Goal: Information Seeking & Learning: Learn about a topic

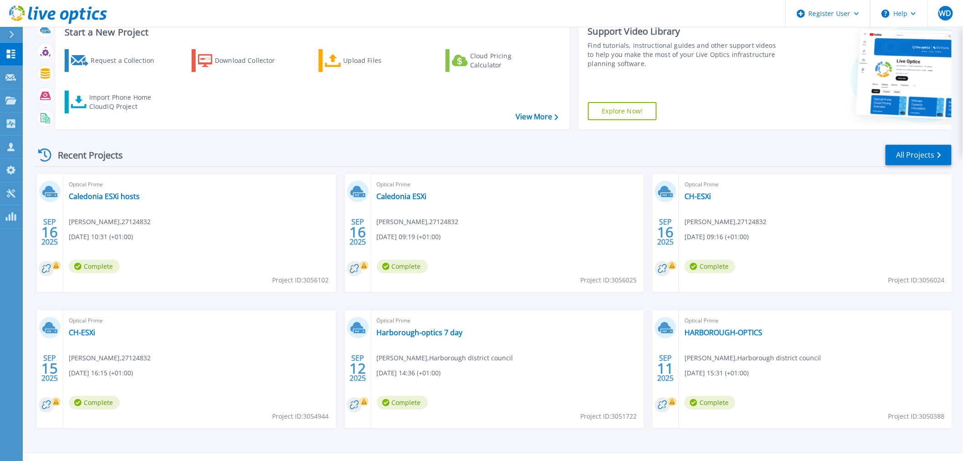
scroll to position [82, 0]
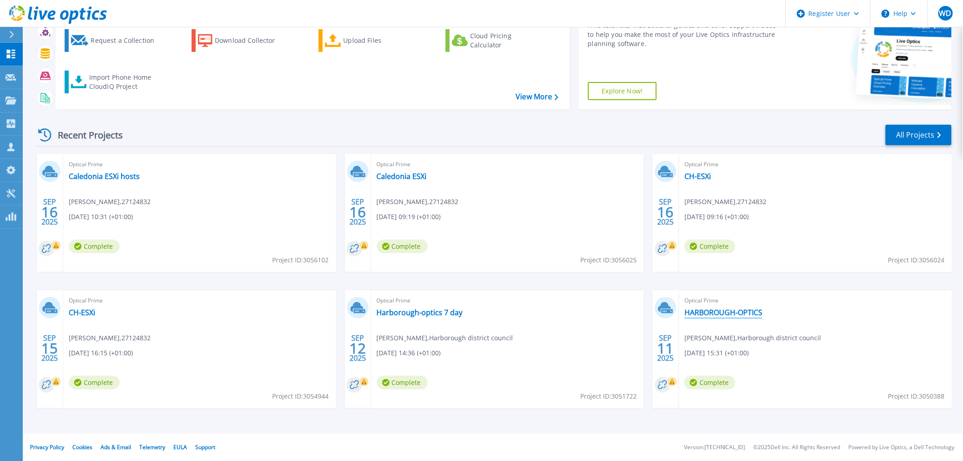
click at [738, 316] on link "HARBOROUGH-OPTICS" at bounding box center [724, 312] width 78 height 9
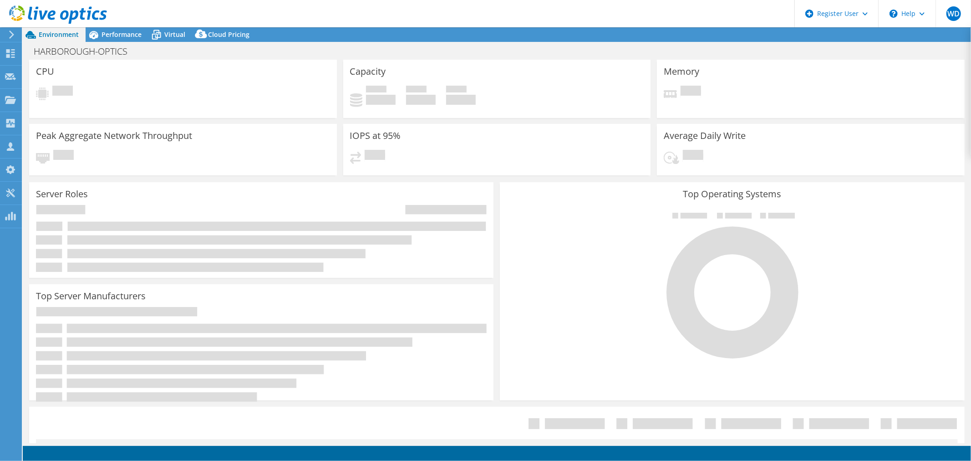
select select "USD"
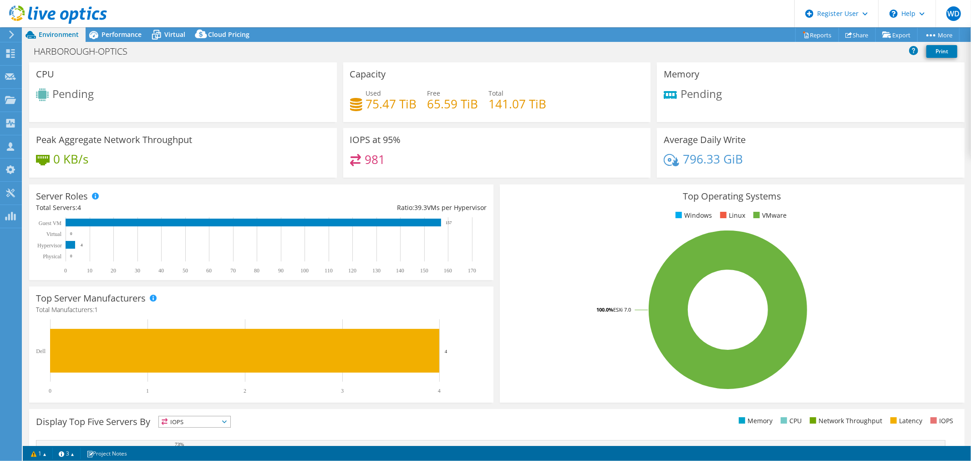
click at [581, 148] on div "IOPS at 95% 981" at bounding box center [497, 153] width 308 height 50
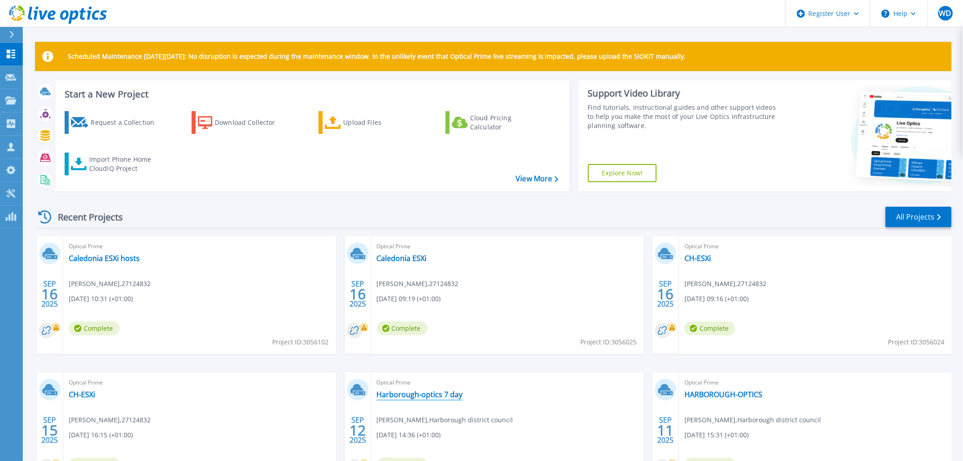
click at [442, 393] on link "Harborough-optics 7 day" at bounding box center [420, 394] width 86 height 9
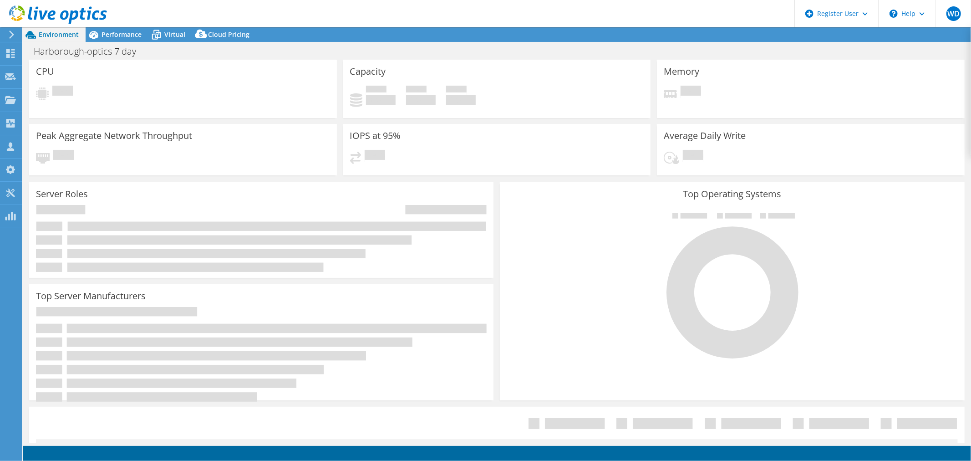
select select "EULondon"
select select "GBP"
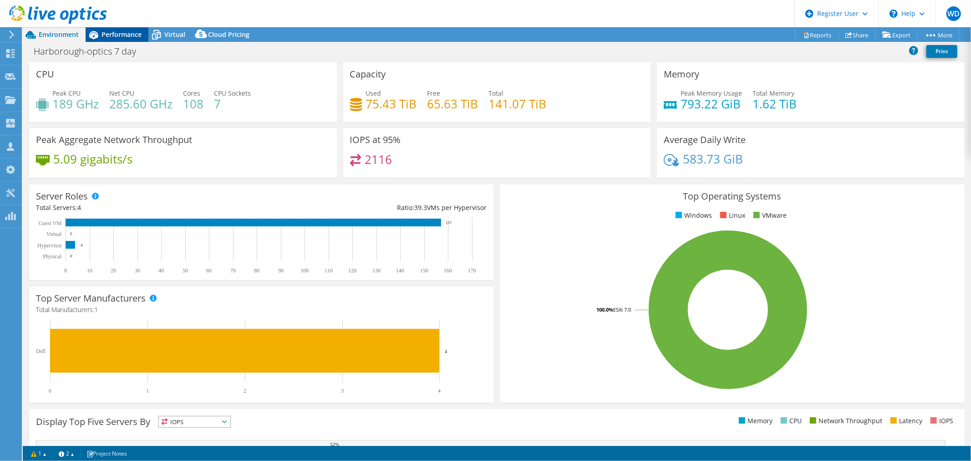
click at [133, 35] on span "Performance" at bounding box center [122, 34] width 40 height 9
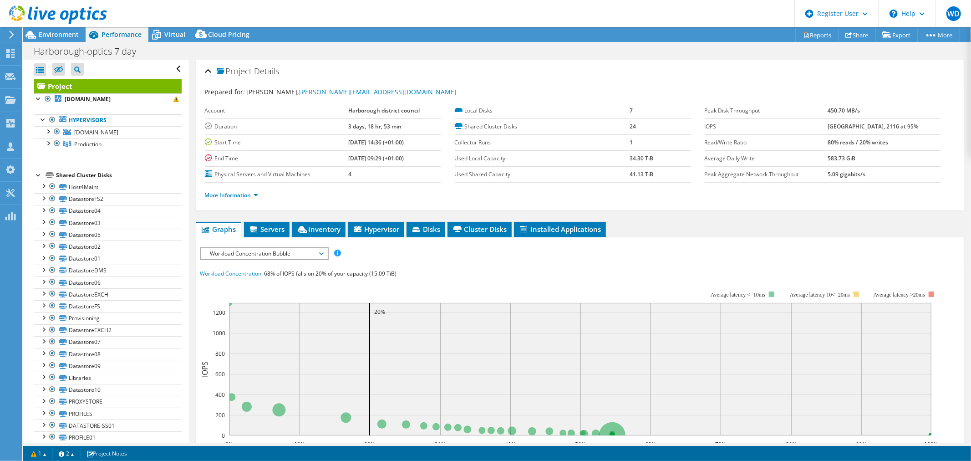
click at [35, 175] on div at bounding box center [38, 174] width 9 height 9
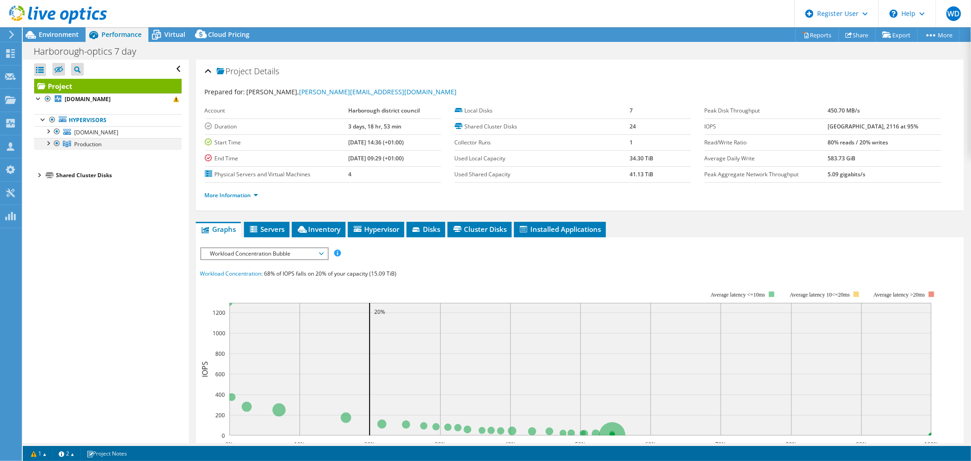
click at [47, 143] on div at bounding box center [47, 142] width 9 height 9
click at [47, 129] on div at bounding box center [47, 130] width 9 height 9
click at [328, 229] on span "Inventory" at bounding box center [318, 228] width 45 height 9
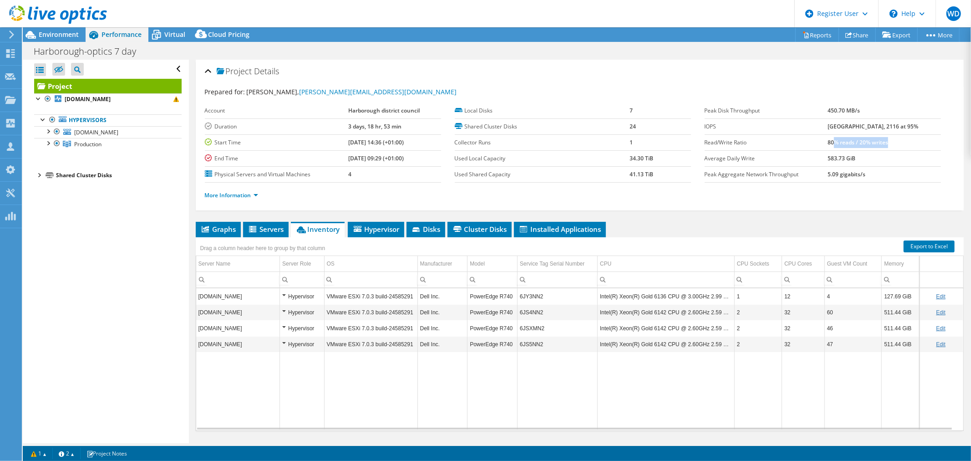
drag, startPoint x: 845, startPoint y: 139, endPoint x: 902, endPoint y: 137, distance: 57.4
click at [902, 137] on td "80% reads / 20% writes" at bounding box center [884, 142] width 113 height 16
click at [242, 194] on link "More Information" at bounding box center [231, 195] width 53 height 8
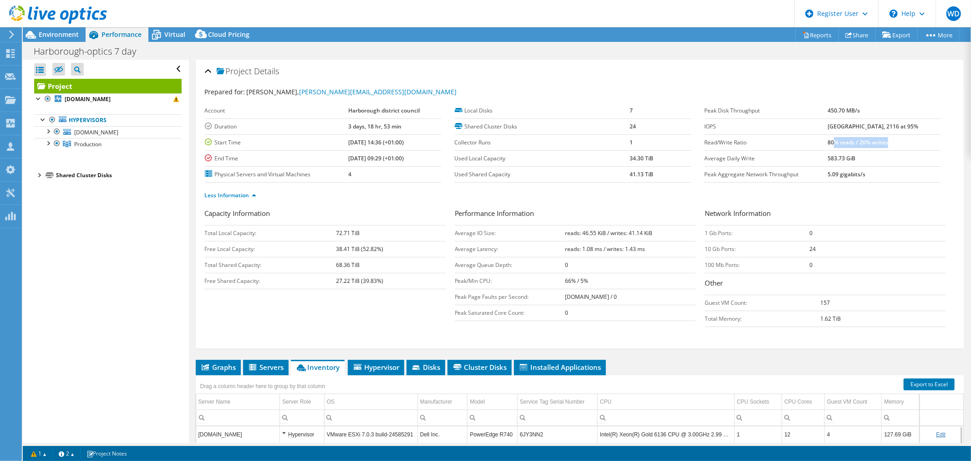
click at [905, 134] on td "80% reads / 20% writes" at bounding box center [884, 142] width 113 height 16
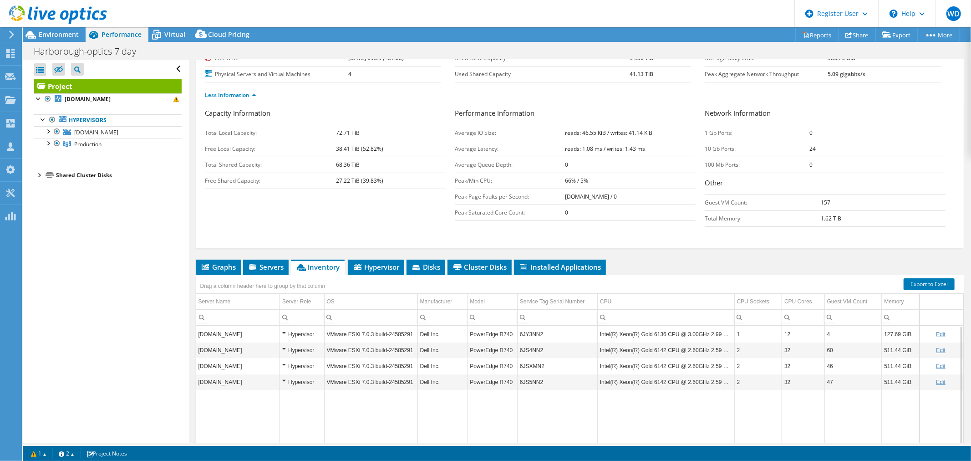
scroll to position [117, 0]
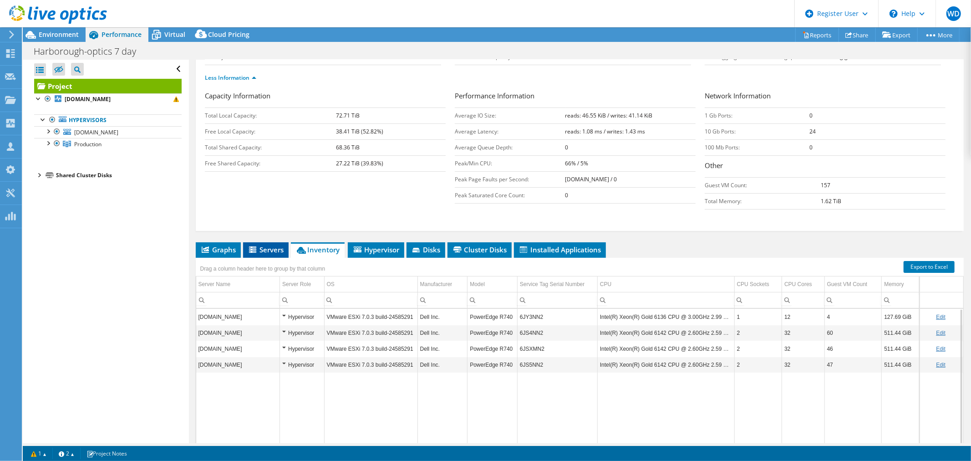
click at [266, 245] on span "Servers" at bounding box center [266, 249] width 36 height 9
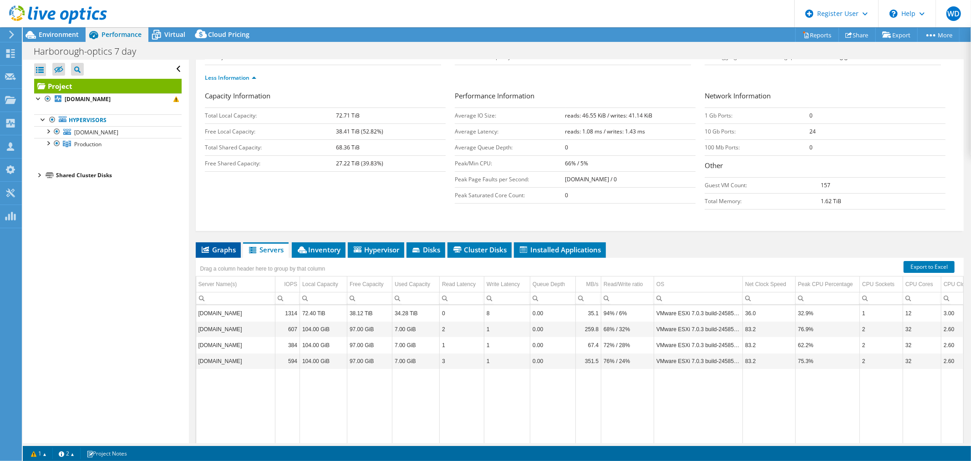
click at [229, 246] on span "Graphs" at bounding box center [218, 249] width 36 height 9
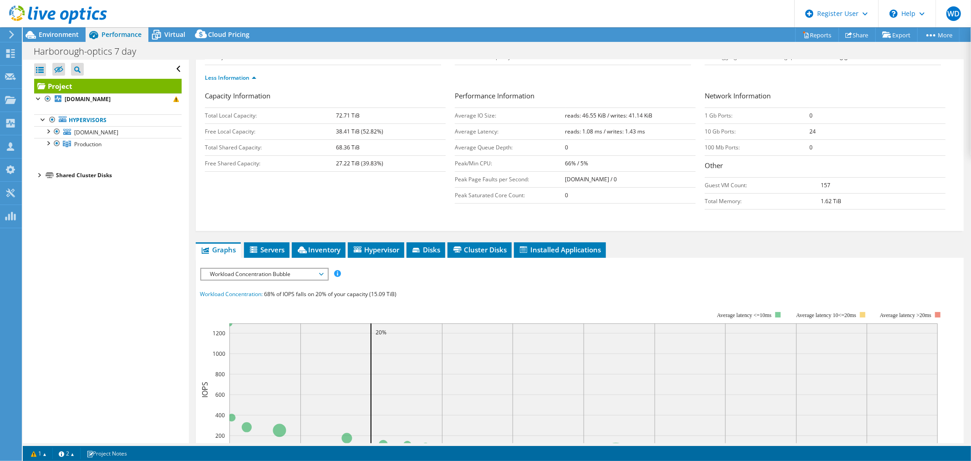
click at [308, 271] on span "Workload Concentration Bubble" at bounding box center [264, 274] width 117 height 11
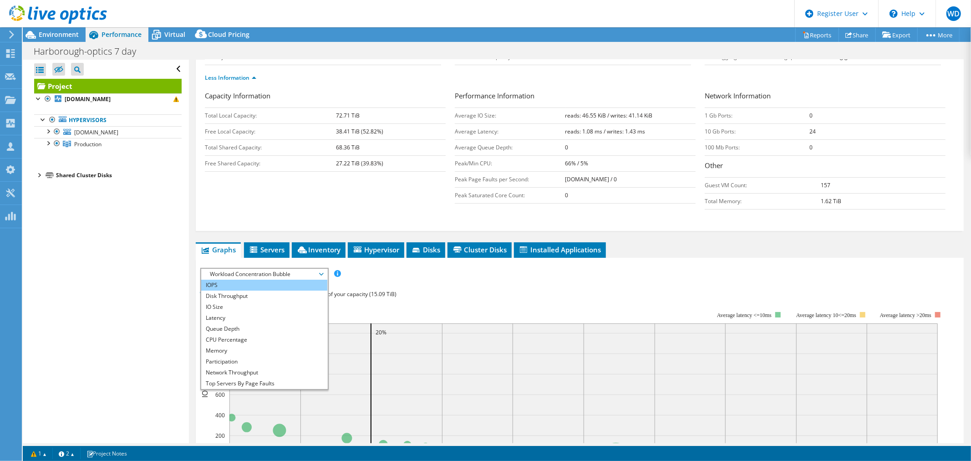
click at [266, 285] on li "IOPS" at bounding box center [264, 285] width 126 height 11
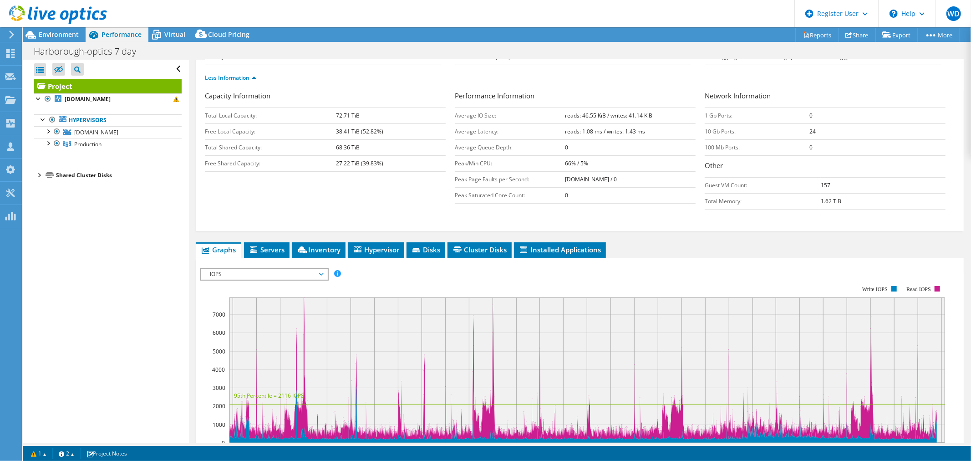
scroll to position [314, 0]
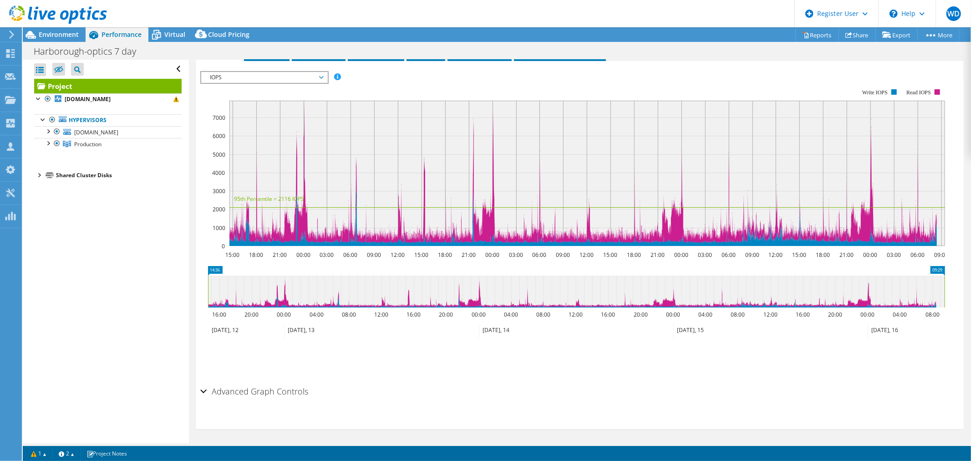
click at [288, 72] on span "IOPS" at bounding box center [264, 77] width 117 height 11
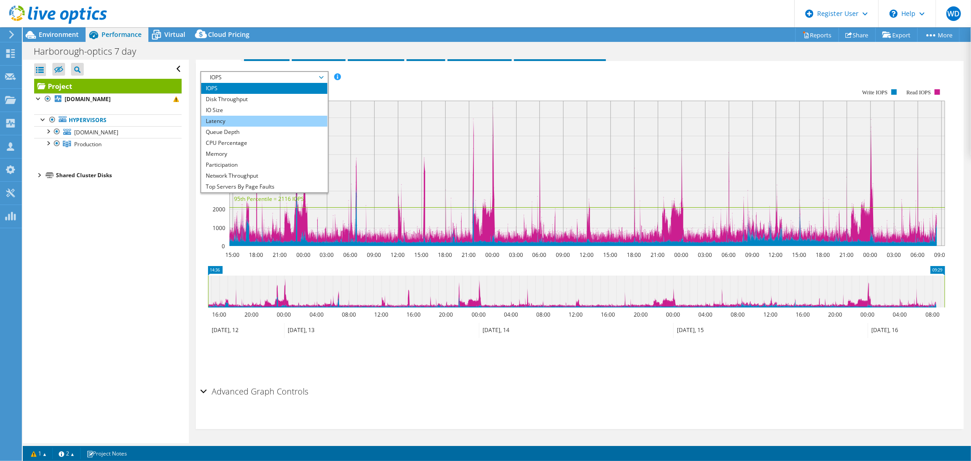
click at [259, 117] on li "Latency" at bounding box center [264, 121] width 126 height 11
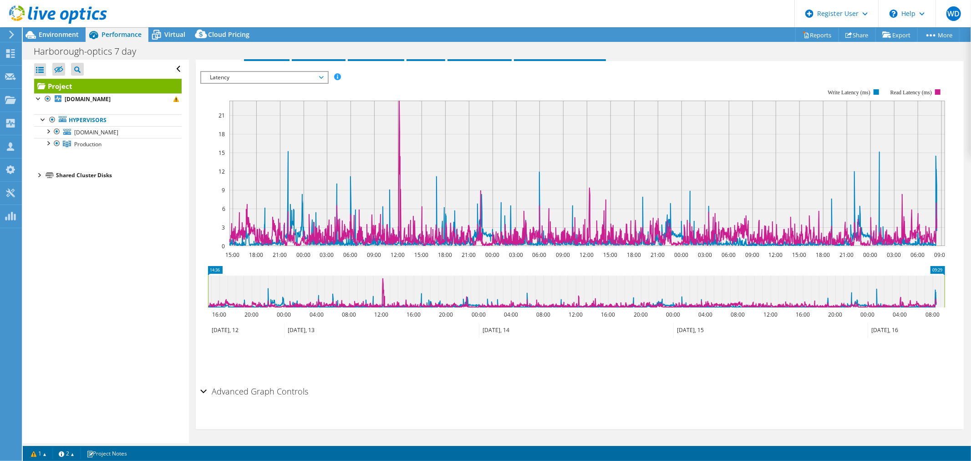
click at [296, 73] on span "Latency" at bounding box center [264, 77] width 117 height 11
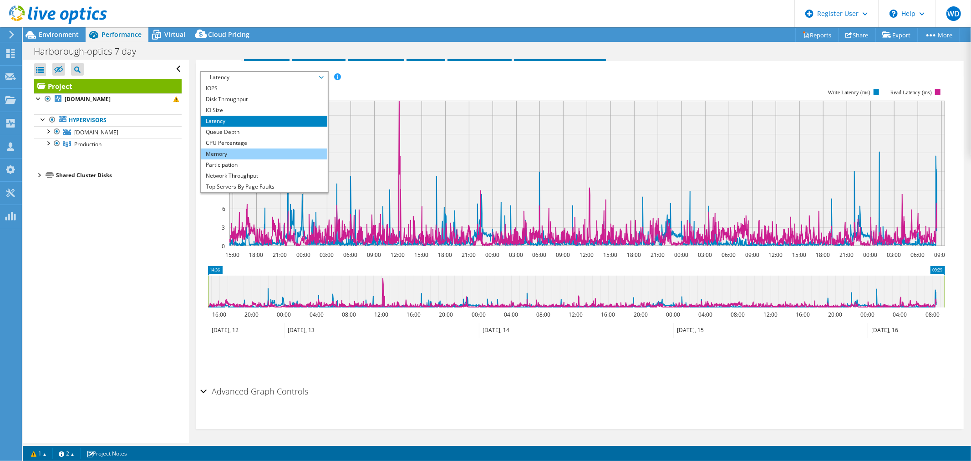
click at [253, 150] on li "Memory" at bounding box center [264, 153] width 126 height 11
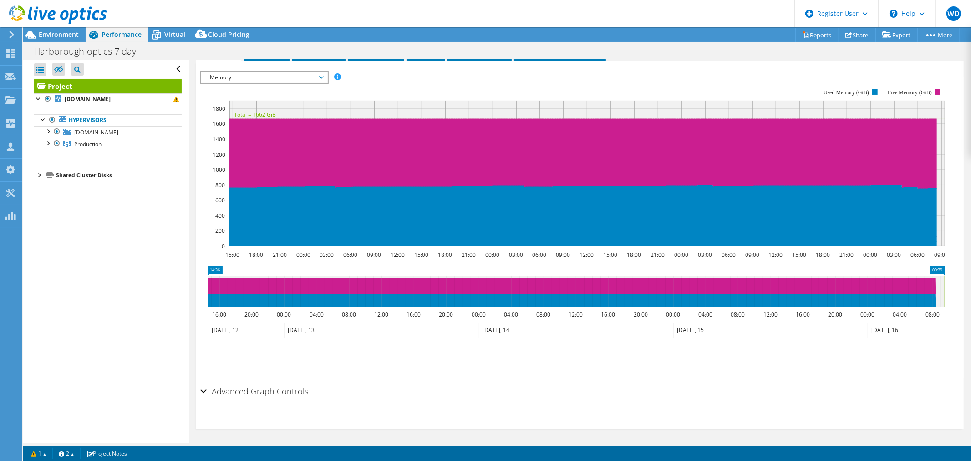
click at [290, 74] on span "Memory" at bounding box center [264, 77] width 117 height 11
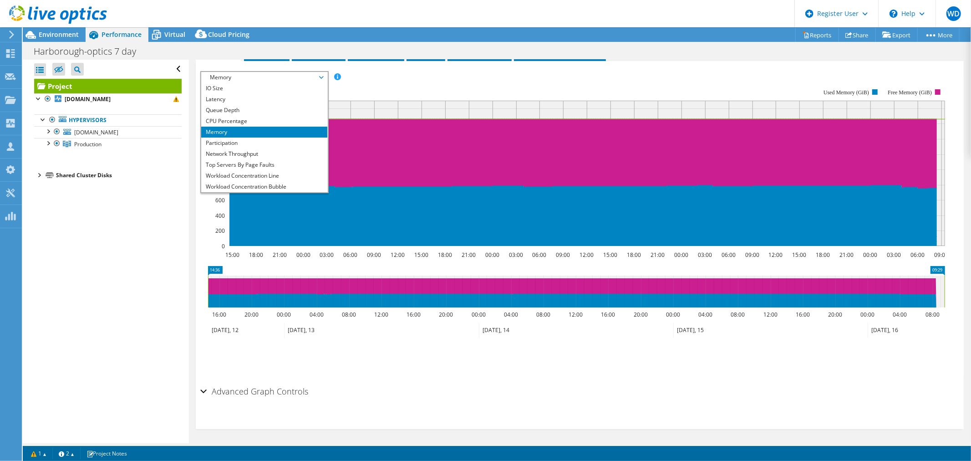
scroll to position [33, 0]
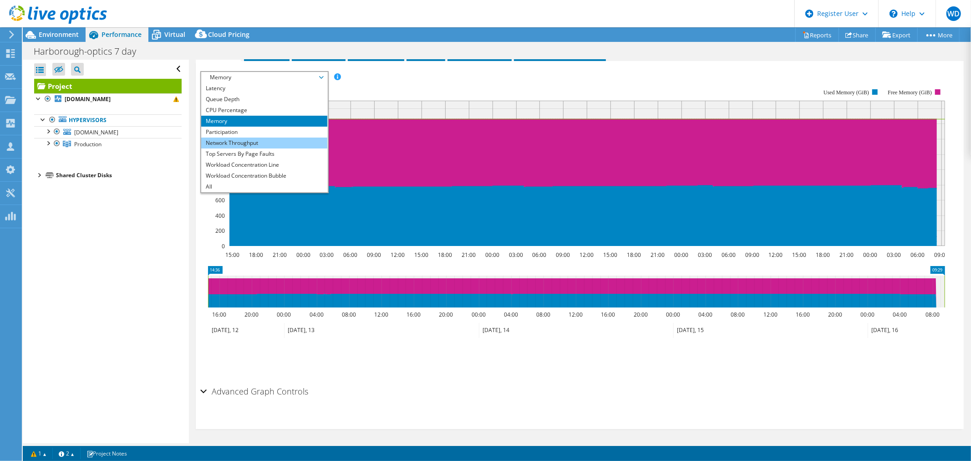
click at [262, 140] on li "Network Throughput" at bounding box center [264, 143] width 126 height 11
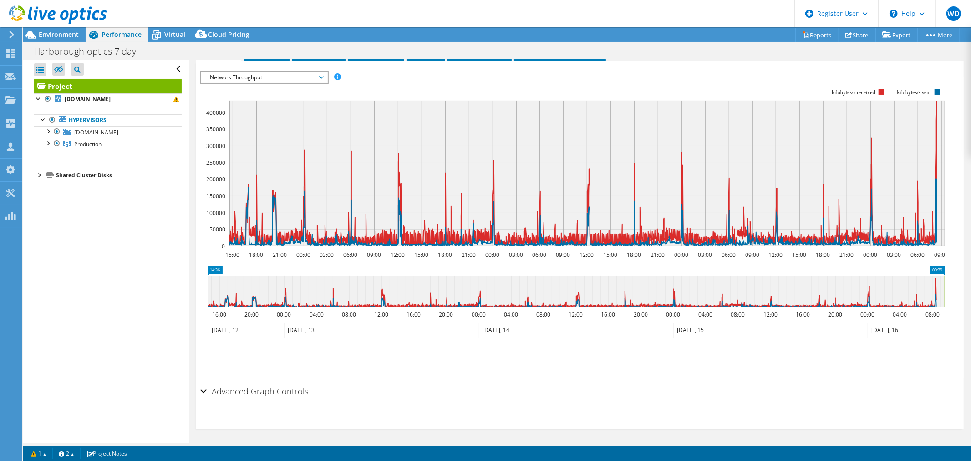
click at [305, 74] on span "Network Throughput" at bounding box center [264, 77] width 117 height 11
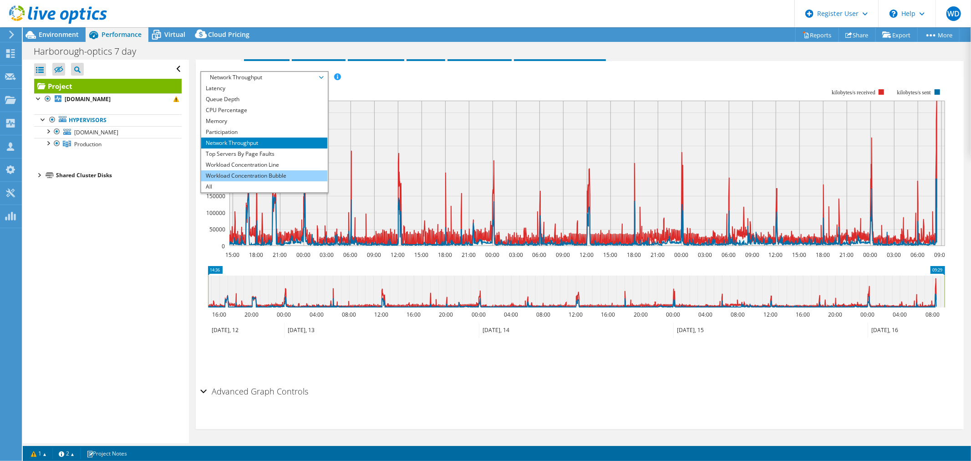
click at [275, 171] on li "Workload Concentration Bubble" at bounding box center [264, 175] width 126 height 11
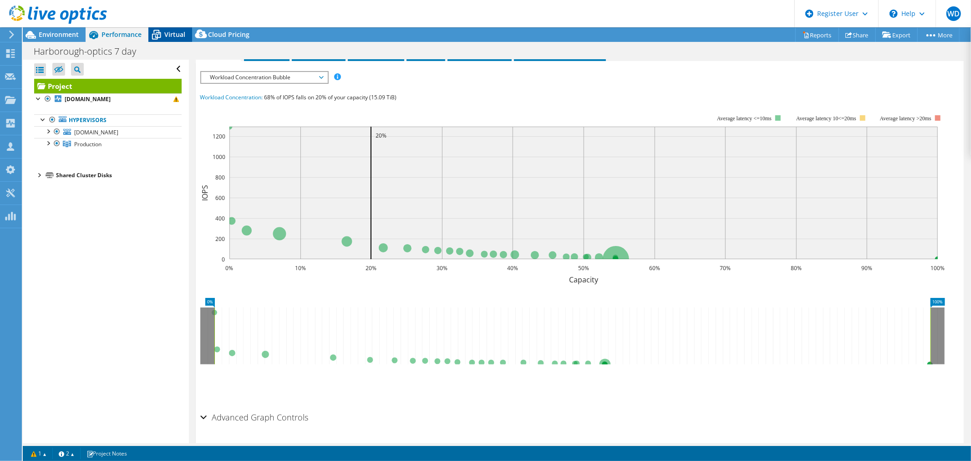
click at [173, 33] on span "Virtual" at bounding box center [174, 34] width 21 height 9
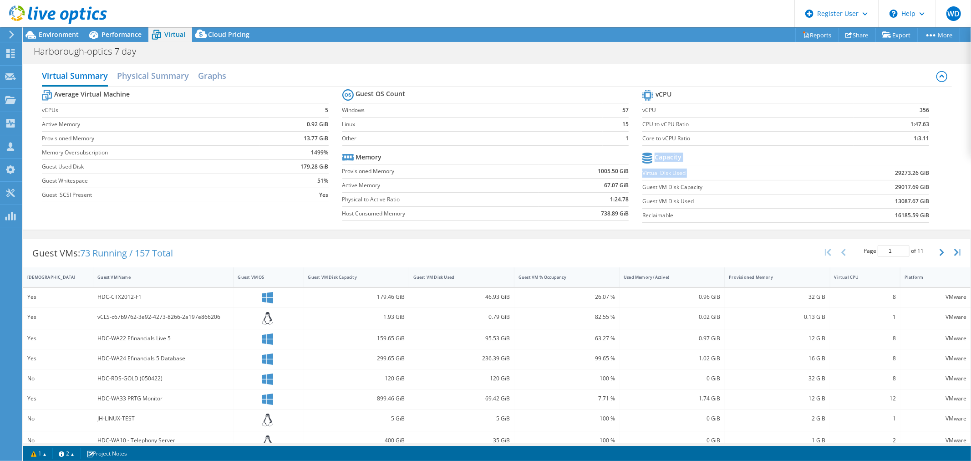
drag, startPoint x: 886, startPoint y: 173, endPoint x: 923, endPoint y: 176, distance: 37.9
click at [923, 176] on section "vCPU vCPU 356 CPU to vCPU Ratio 1:47.63 Core to vCPU Ratio 1:3.11 Capacity Virt…" at bounding box center [792, 157] width 301 height 140
click at [484, 277] on div "Guest VM Disk Used" at bounding box center [456, 277] width 86 height 6
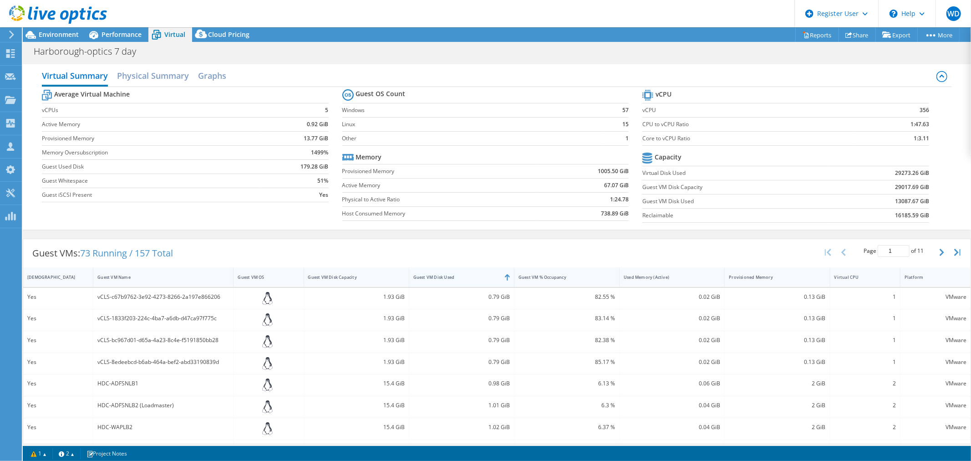
click at [484, 277] on div "Guest VM Disk Used" at bounding box center [456, 277] width 86 height 6
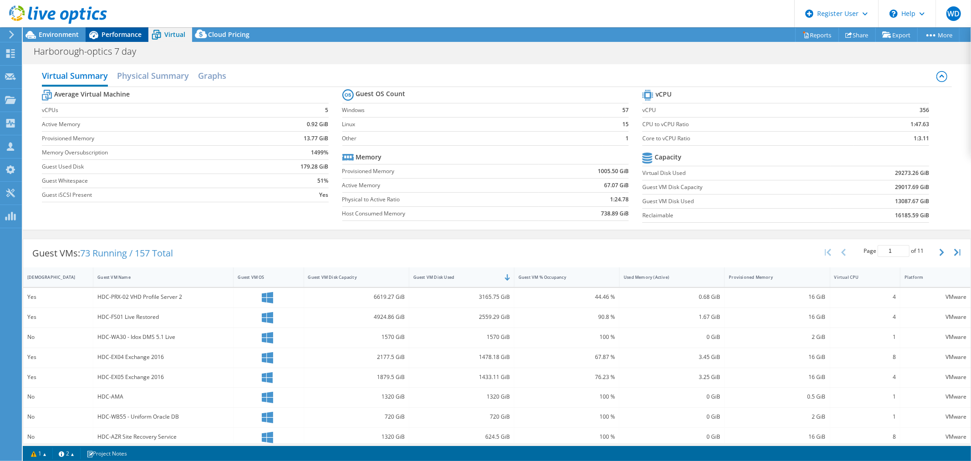
click at [107, 32] on span "Performance" at bounding box center [122, 34] width 40 height 9
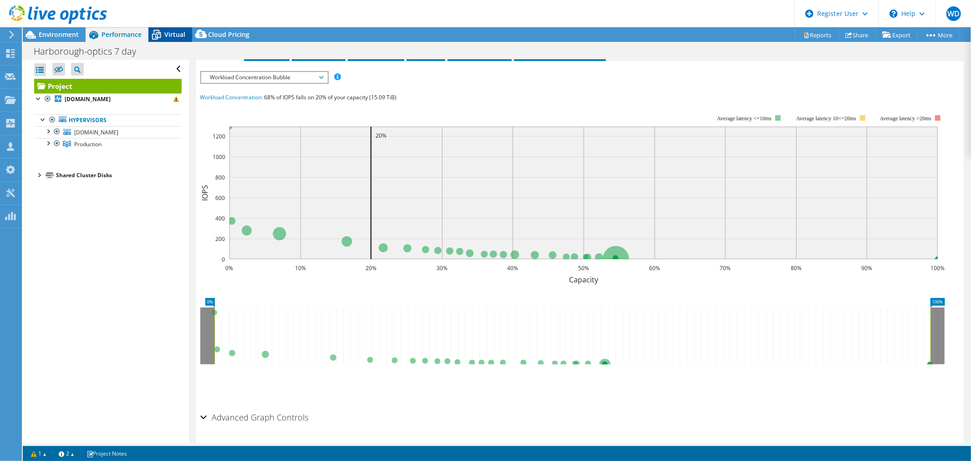
click at [163, 34] on icon at bounding box center [156, 35] width 16 height 16
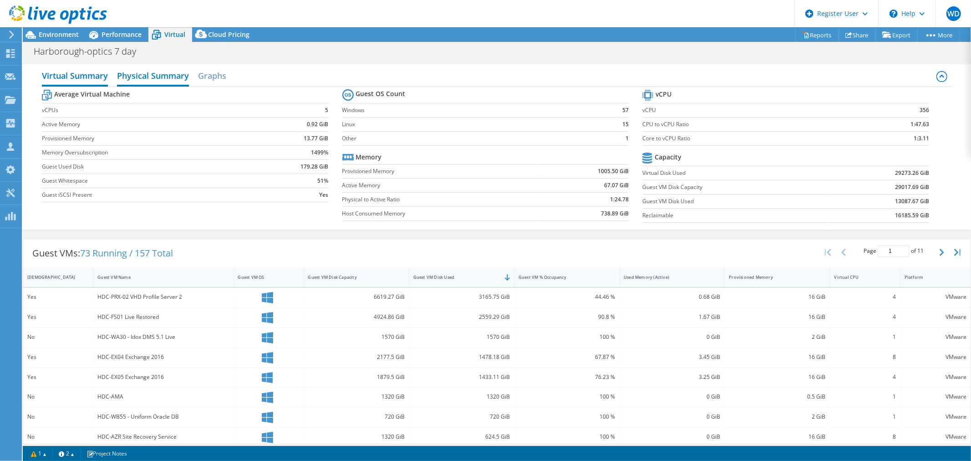
click at [149, 76] on h2 "Physical Summary" at bounding box center [153, 76] width 72 height 20
